Goal: Obtain resource: Download file/media

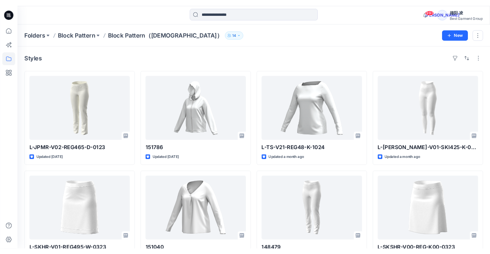
scroll to position [1315, 0]
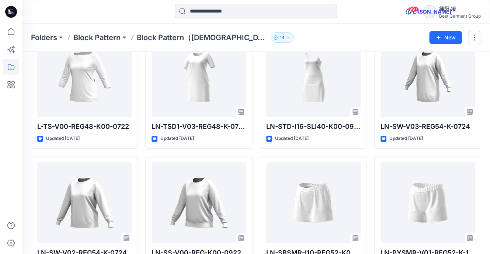
click at [229, 12] on input at bounding box center [256, 11] width 162 height 15
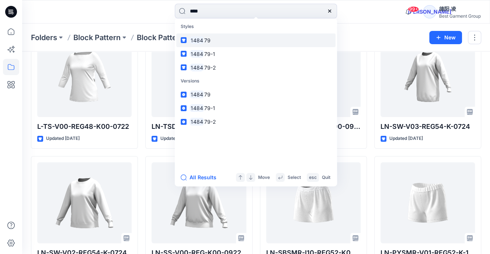
type input "****"
click at [223, 40] on link "1484 79" at bounding box center [255, 41] width 159 height 14
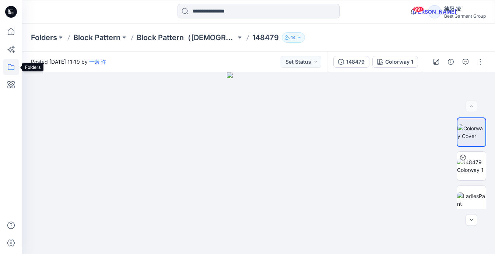
click at [10, 69] on icon at bounding box center [11, 67] width 16 height 16
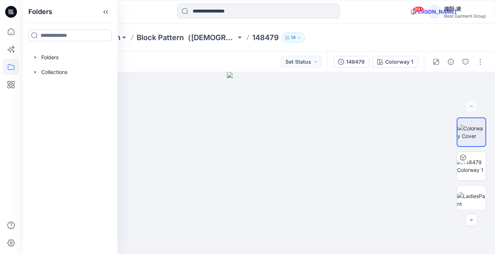
click at [54, 56] on div at bounding box center [70, 57] width 84 height 15
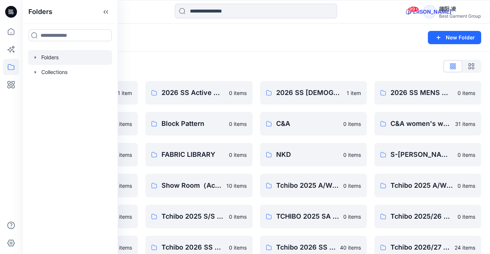
click at [200, 46] on div "Folders New Folder" at bounding box center [256, 38] width 468 height 28
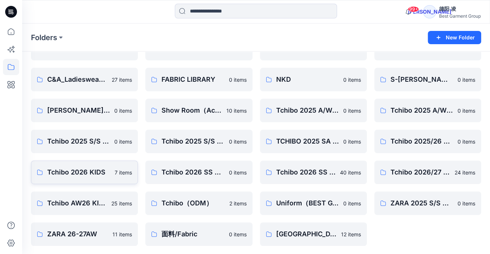
scroll to position [76, 0]
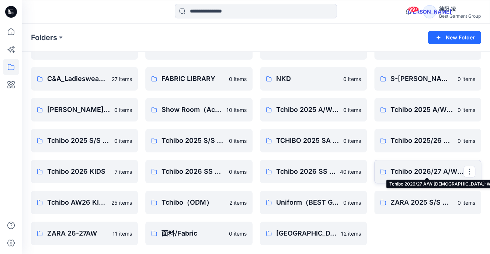
click at [426, 173] on p "Tchibo 2026/27 A/W [DEMOGRAPHIC_DATA]-WEAR" at bounding box center [426, 172] width 73 height 10
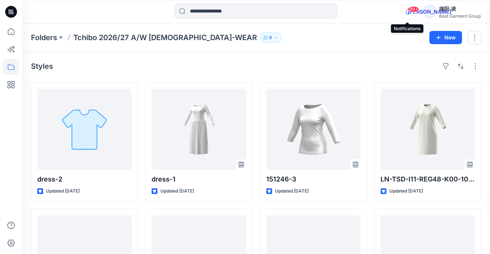
click at [406, 10] on icon "button" at bounding box center [408, 11] width 14 height 15
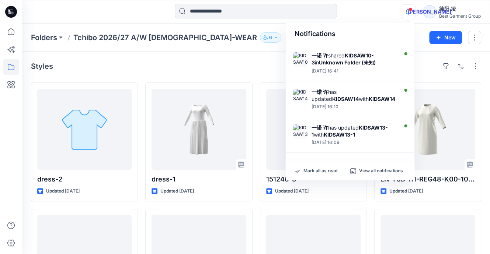
scroll to position [135, 0]
click at [249, 62] on div "Styles" at bounding box center [256, 66] width 450 height 12
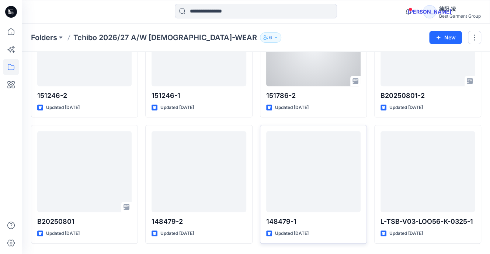
scroll to position [221, 0]
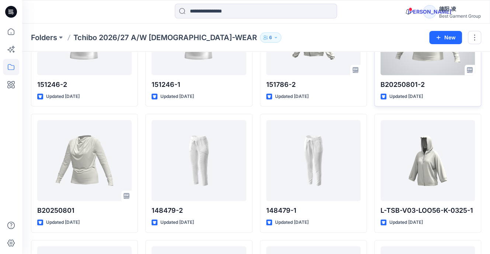
click at [414, 78] on div "B20250801-2 Updated [DATE] Set Status" at bounding box center [427, 47] width 107 height 119
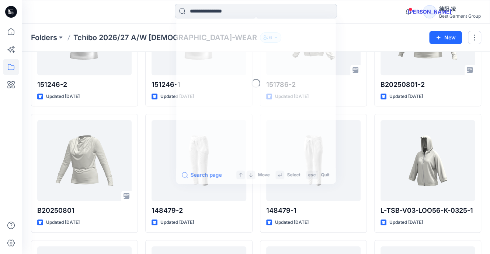
click at [234, 13] on input at bounding box center [256, 11] width 162 height 15
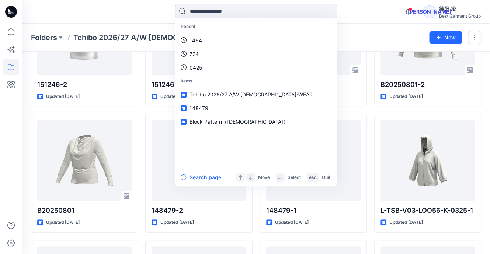
paste input "******"
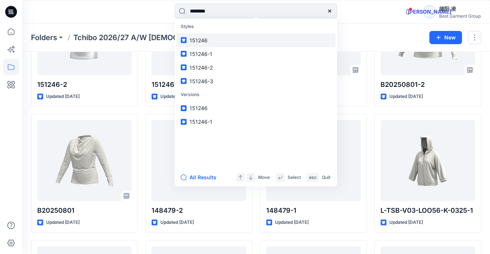
type input "******"
click at [220, 41] on link "151246" at bounding box center [255, 41] width 159 height 14
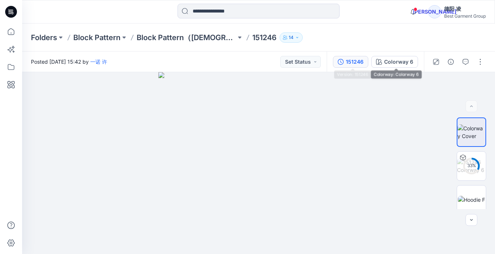
click at [354, 63] on div "151246" at bounding box center [355, 62] width 18 height 8
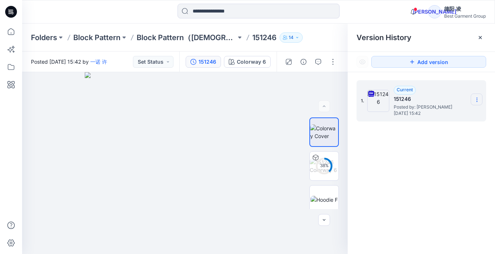
drag, startPoint x: 477, startPoint y: 100, endPoint x: 481, endPoint y: 102, distance: 4.5
click at [477, 100] on icon at bounding box center [477, 100] width 6 height 6
click at [454, 115] on span "Download Source BW File" at bounding box center [440, 114] width 62 height 9
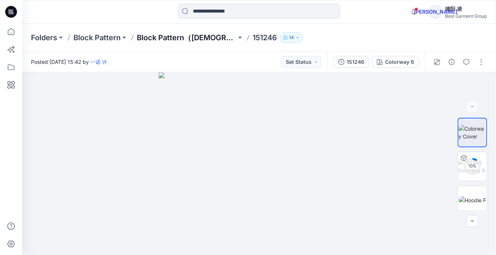
click at [159, 33] on p "Block Pattern（[DEMOGRAPHIC_DATA]）" at bounding box center [186, 37] width 99 height 10
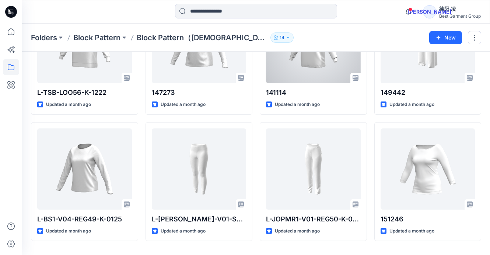
scroll to position [602, 0]
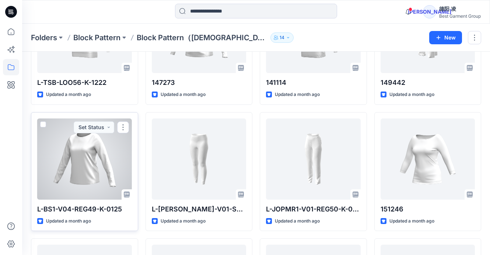
click at [94, 182] on div at bounding box center [84, 158] width 95 height 81
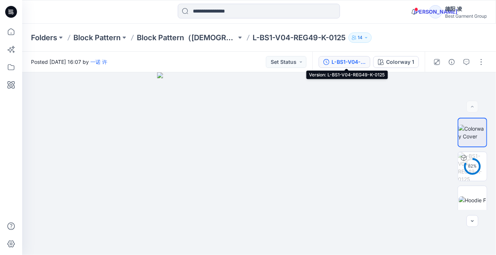
click at [360, 65] on div "L-BS1-V04-REG49-K-0125" at bounding box center [348, 62] width 34 height 8
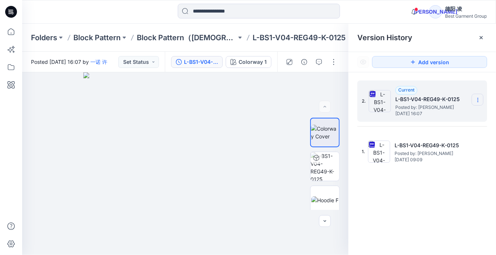
click at [473, 97] on section at bounding box center [477, 100] width 12 height 12
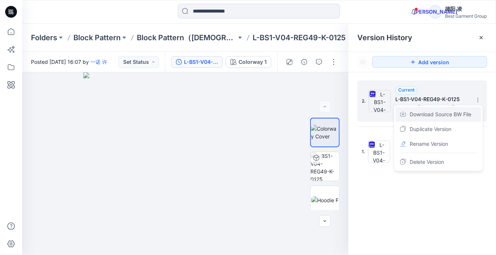
click at [461, 112] on span "Download Source BW File" at bounding box center [440, 114] width 62 height 9
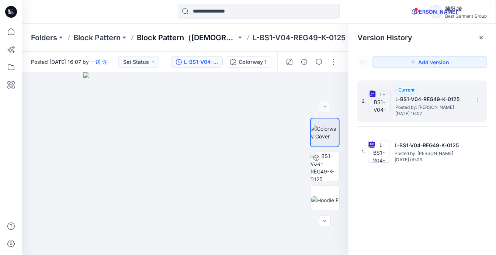
click at [162, 39] on p "Block Pattern（[DEMOGRAPHIC_DATA]）" at bounding box center [186, 37] width 99 height 10
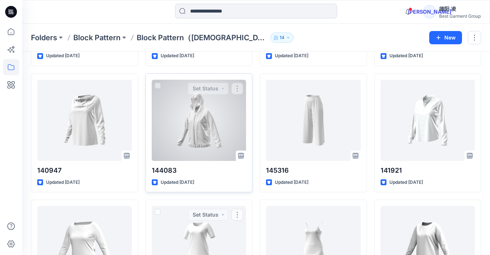
scroll to position [1119, 0]
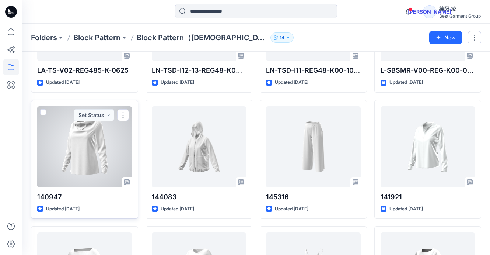
click at [83, 144] on div at bounding box center [84, 146] width 95 height 81
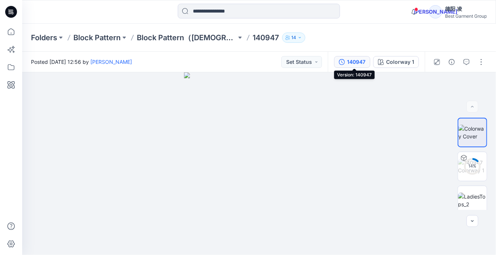
click at [360, 63] on div "140947" at bounding box center [356, 62] width 18 height 8
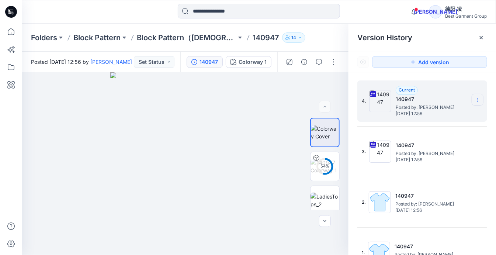
click at [475, 98] on icon at bounding box center [478, 100] width 6 height 6
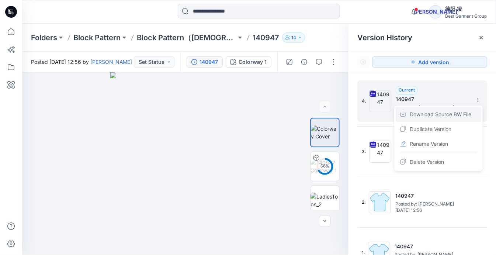
click at [457, 113] on span "Download Source BW File" at bounding box center [440, 114] width 62 height 9
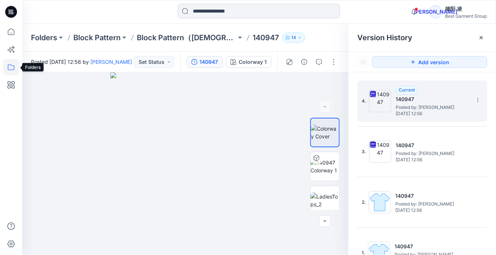
click at [9, 70] on icon at bounding box center [11, 67] width 7 height 6
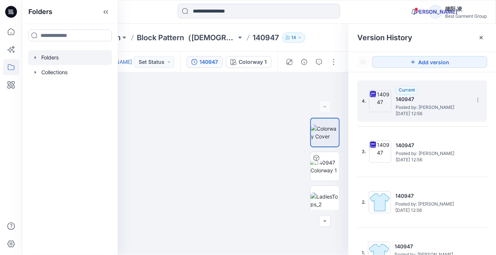
click at [51, 55] on div at bounding box center [70, 57] width 84 height 15
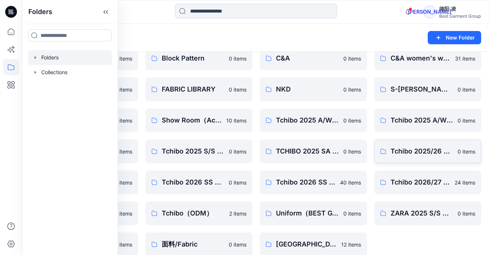
scroll to position [75, 0]
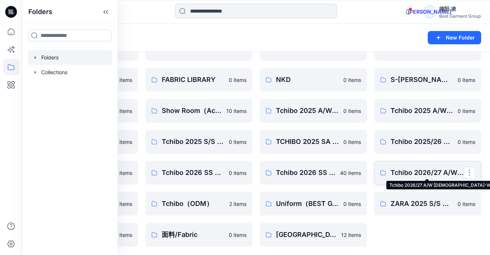
click at [415, 173] on p "Tchibo 2026/27 A/W [DEMOGRAPHIC_DATA]-WEAR" at bounding box center [427, 172] width 73 height 10
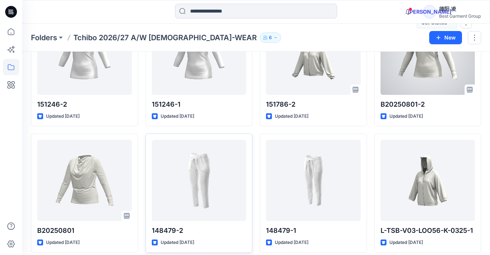
scroll to position [221, 0]
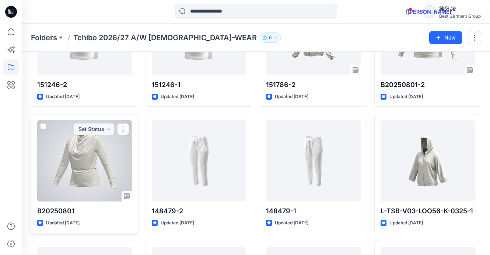
click at [88, 160] on div at bounding box center [84, 160] width 95 height 81
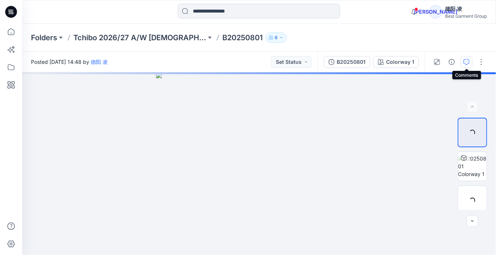
click at [466, 63] on icon "button" at bounding box center [466, 62] width 6 height 6
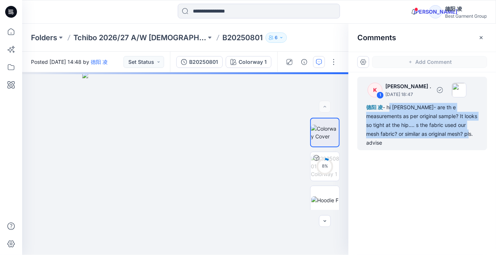
drag, startPoint x: 389, startPoint y: 106, endPoint x: 460, endPoint y: 132, distance: 75.9
click at [460, 132] on div "德阳 凌 - hi Leo- are th e measurements as per original sample? It looks so tight …" at bounding box center [422, 125] width 112 height 44
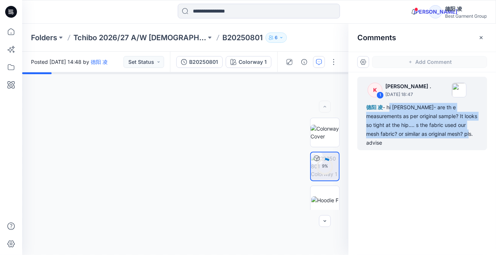
copy div "hi Leo- are th e measurements as per original sample? It looks so tight at the …"
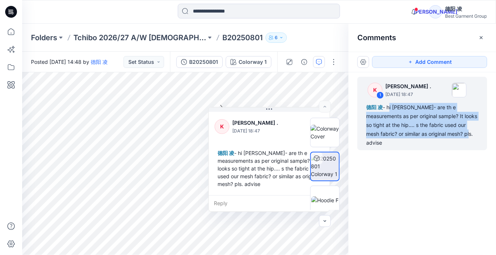
click at [419, 167] on div "K 1 Kerstin . August 20, 2025 18:47 德阳 凌 - hi Leo- are th e measurements as per…" at bounding box center [421, 149] width 147 height 155
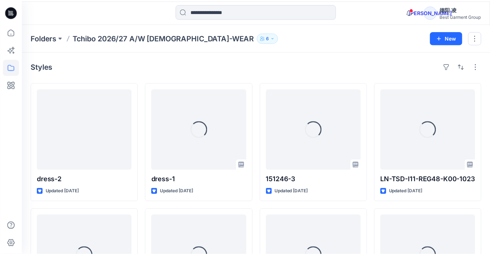
scroll to position [221, 0]
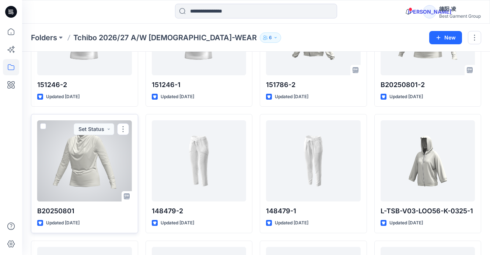
click at [94, 181] on div at bounding box center [84, 160] width 95 height 81
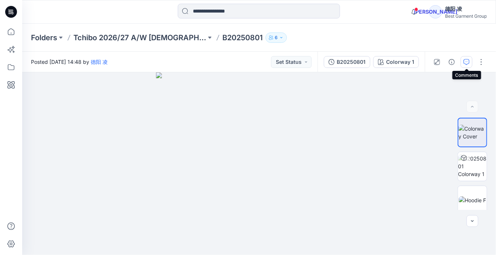
click at [468, 60] on icon "button" at bounding box center [466, 62] width 6 height 6
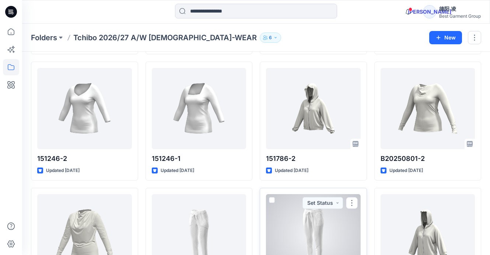
scroll to position [147, 0]
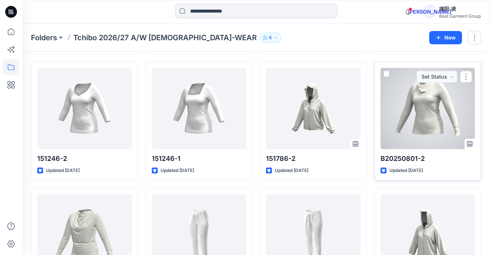
click at [399, 155] on p "B20250801-2" at bounding box center [428, 158] width 95 height 10
click at [412, 128] on div at bounding box center [428, 108] width 95 height 81
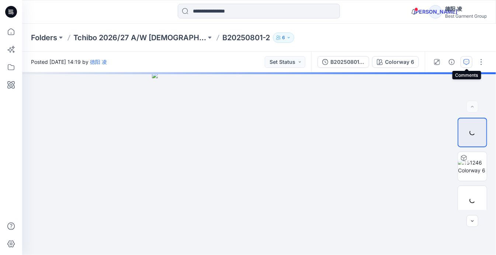
click at [466, 62] on icon "button" at bounding box center [466, 62] width 6 height 6
